Goal: Find specific page/section: Find specific page/section

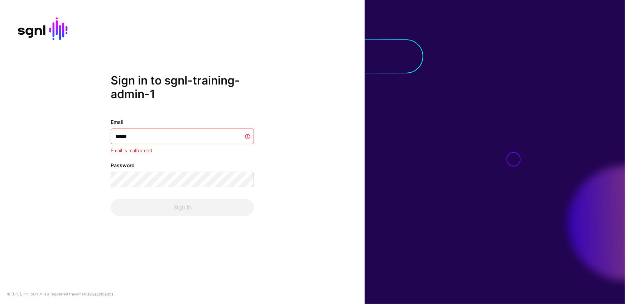
type input "*******"
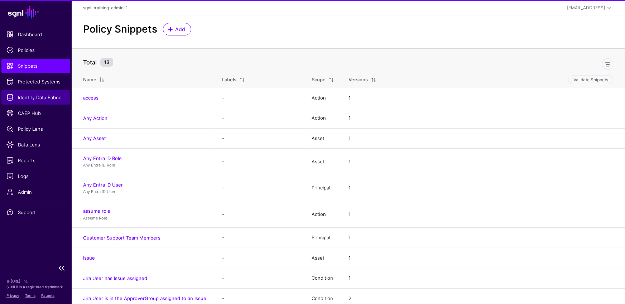
click at [36, 92] on link "Identity Data Fabric" at bounding box center [35, 97] width 69 height 14
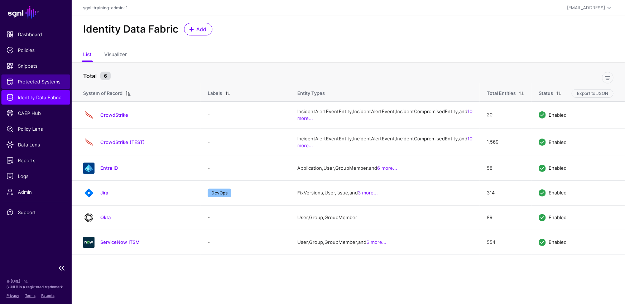
click at [34, 85] on span "Protected Systems" at bounding box center [35, 81] width 59 height 7
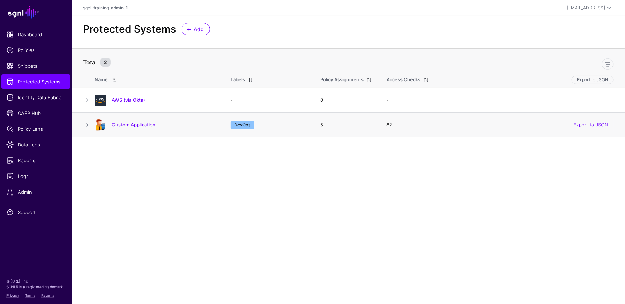
click at [126, 127] on h4 "Custom Application" at bounding box center [164, 124] width 105 height 6
click at [148, 127] on link "Custom Application" at bounding box center [134, 125] width 44 height 6
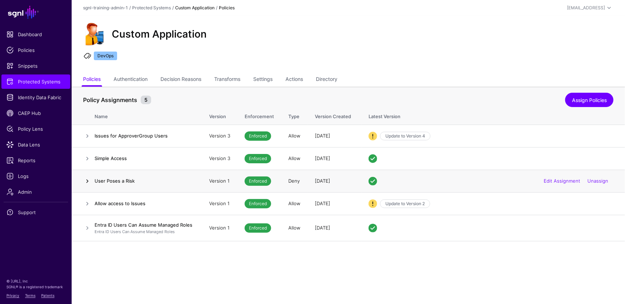
click at [87, 178] on link at bounding box center [87, 181] width 9 height 9
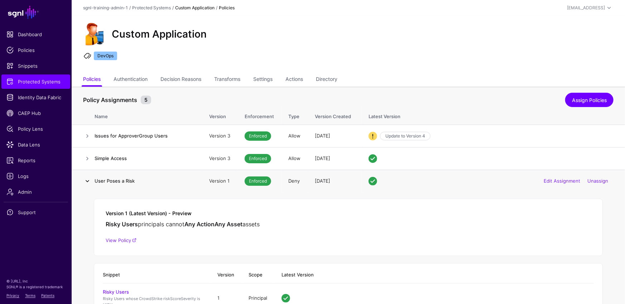
click at [87, 178] on link at bounding box center [87, 181] width 9 height 9
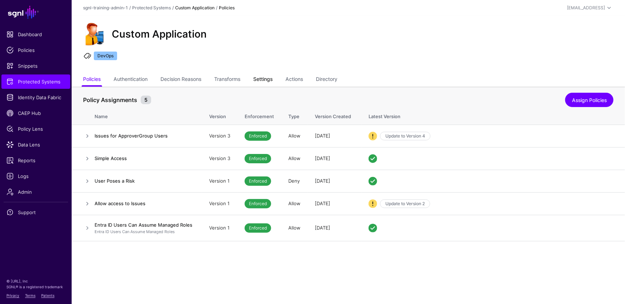
click at [271, 78] on link "Settings" at bounding box center [262, 80] width 19 height 14
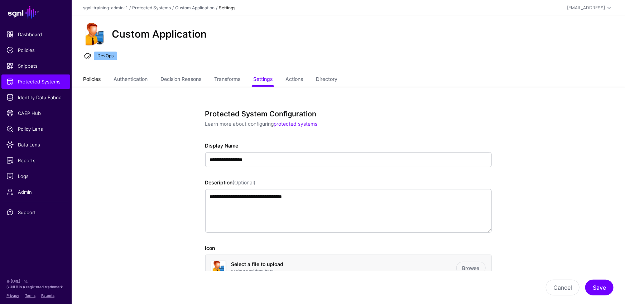
click at [101, 77] on link "Policies" at bounding box center [92, 80] width 18 height 14
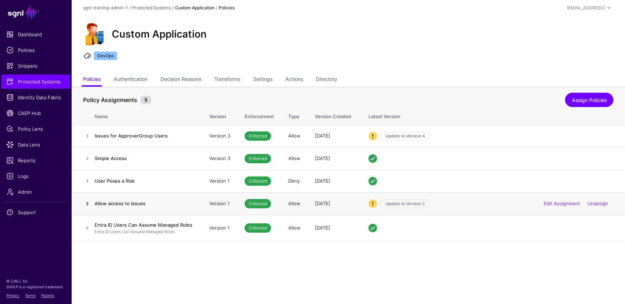
click at [84, 204] on link at bounding box center [87, 203] width 9 height 9
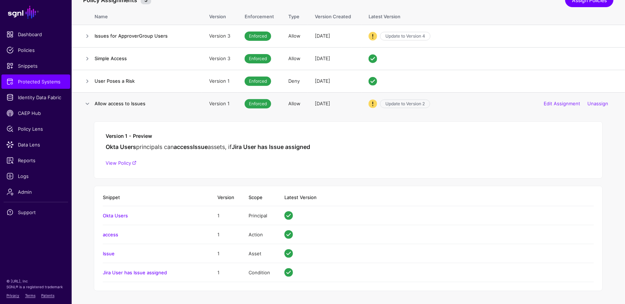
scroll to position [126, 0]
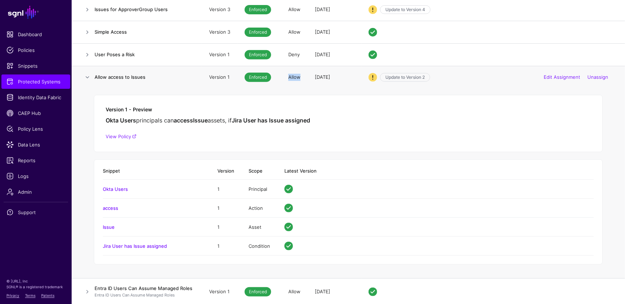
drag, startPoint x: 284, startPoint y: 76, endPoint x: 300, endPoint y: 77, distance: 16.1
click at [300, 77] on td "Allow" at bounding box center [294, 77] width 26 height 23
click at [86, 74] on link at bounding box center [87, 77] width 9 height 9
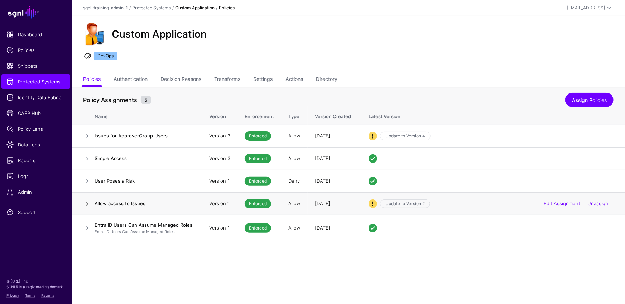
scroll to position [0, 0]
click at [289, 181] on td "Deny" at bounding box center [294, 181] width 26 height 23
click at [89, 179] on link at bounding box center [87, 181] width 9 height 9
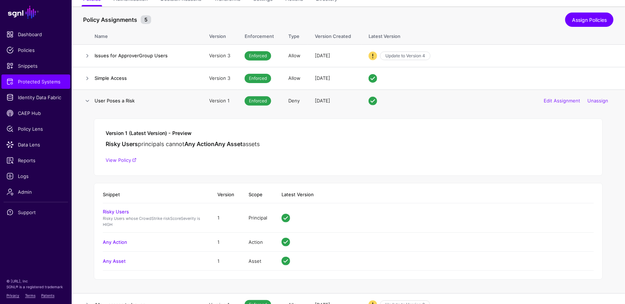
scroll to position [72, 0]
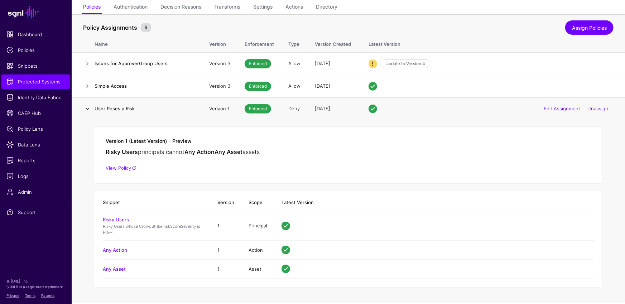
click at [85, 107] on link at bounding box center [87, 109] width 9 height 9
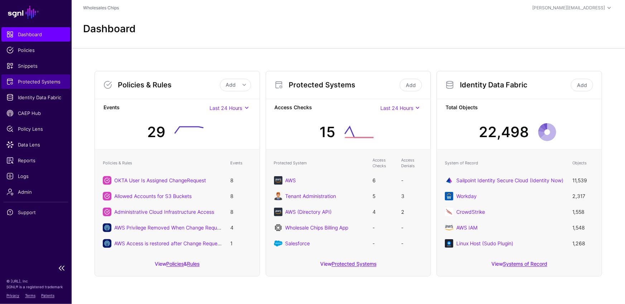
click at [38, 82] on span "Protected Systems" at bounding box center [35, 81] width 59 height 7
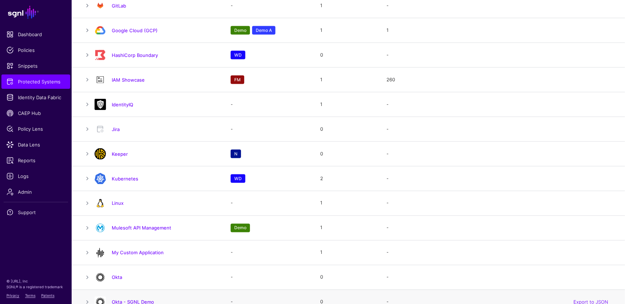
scroll to position [385, 0]
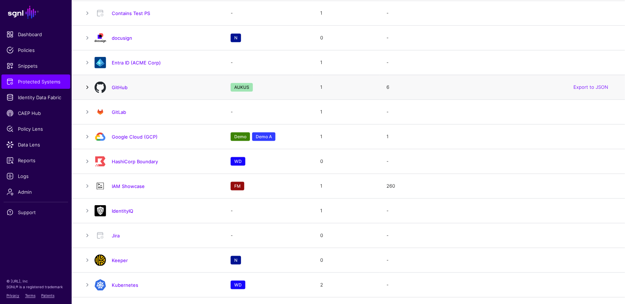
click at [86, 86] on link at bounding box center [87, 87] width 9 height 9
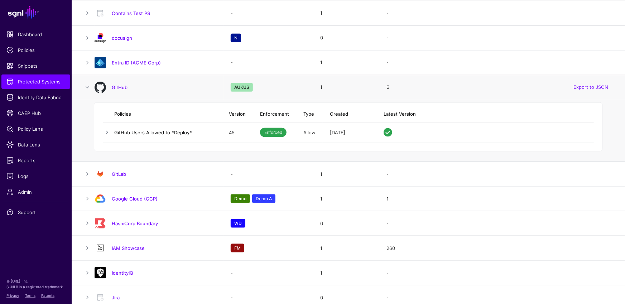
click at [134, 132] on link "GitHub Users Allowed to *Deploy*" at bounding box center [153, 133] width 78 height 6
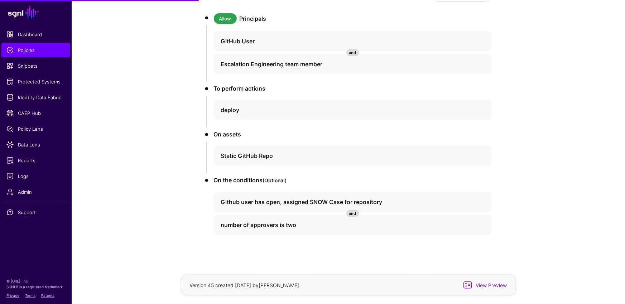
scroll to position [103, 0]
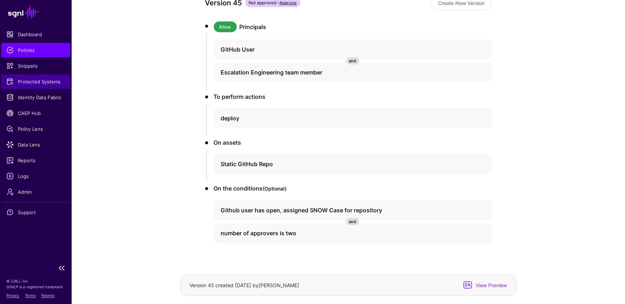
click at [44, 80] on span "Protected Systems" at bounding box center [35, 81] width 59 height 7
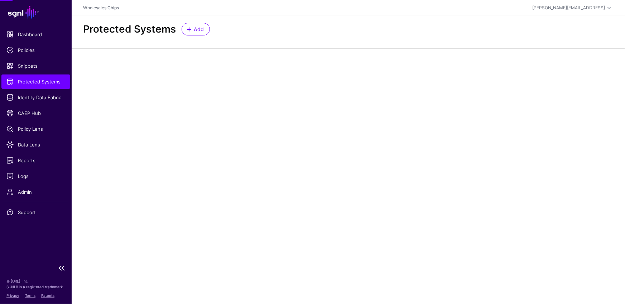
click at [44, 80] on span "Protected Systems" at bounding box center [35, 81] width 59 height 7
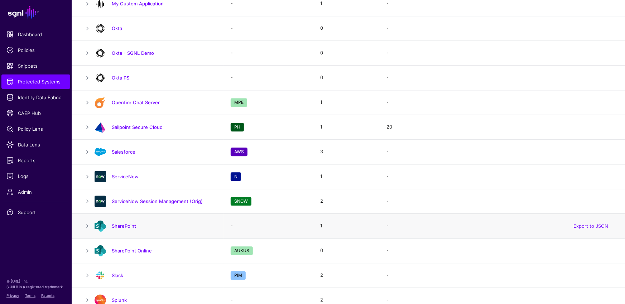
scroll to position [846, 0]
